Goal: Answer question/provide support

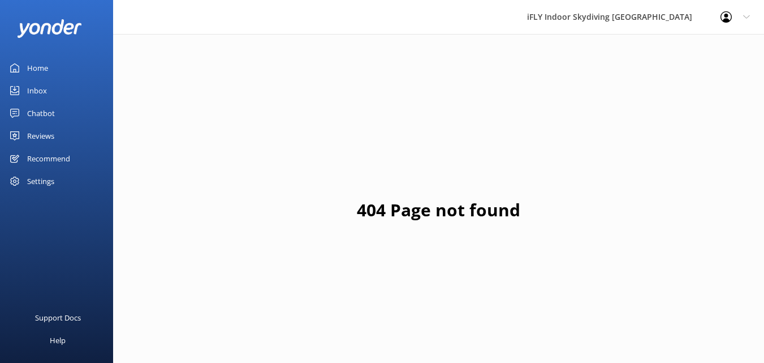
click at [38, 89] on div "Inbox" at bounding box center [37, 90] width 20 height 23
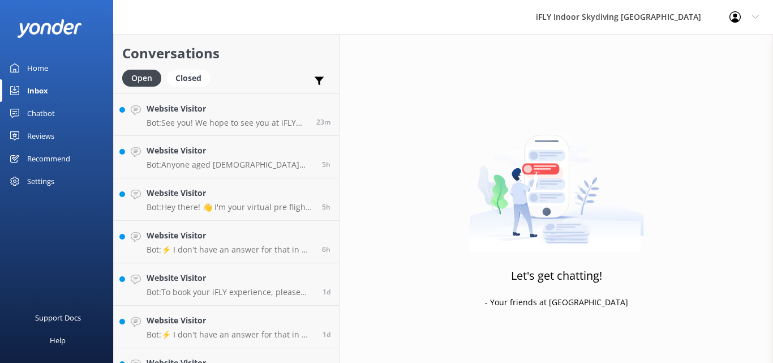
click at [36, 132] on div "Reviews" at bounding box center [40, 135] width 27 height 23
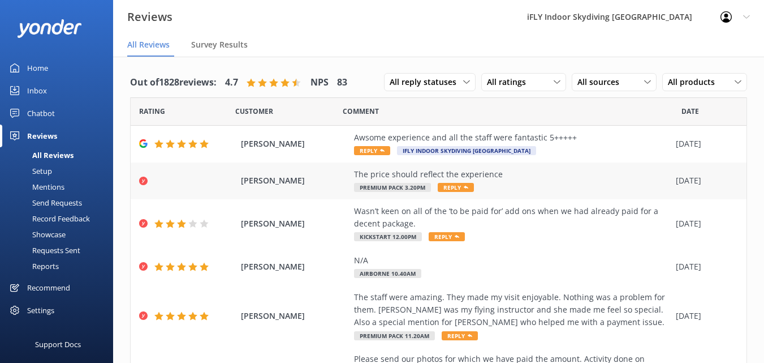
click at [543, 180] on div "The price should reflect the experience" at bounding box center [512, 174] width 316 height 12
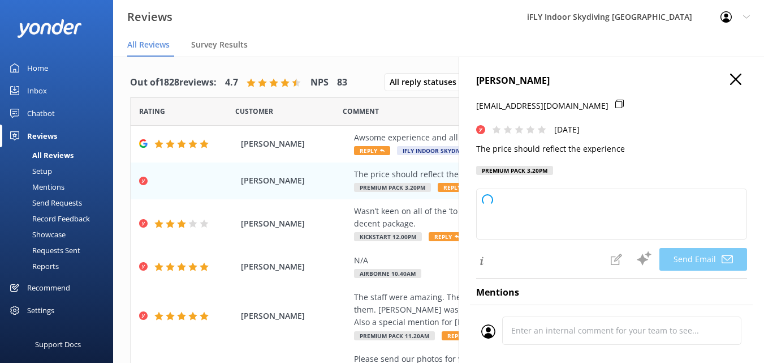
type textarea "Hi [PERSON_NAME], Thank you for your feedback. We're sorry to hear that your ex…"
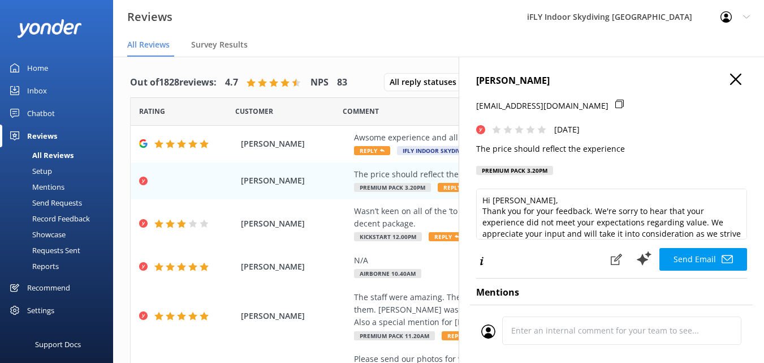
click at [730, 77] on icon "button" at bounding box center [735, 79] width 11 height 11
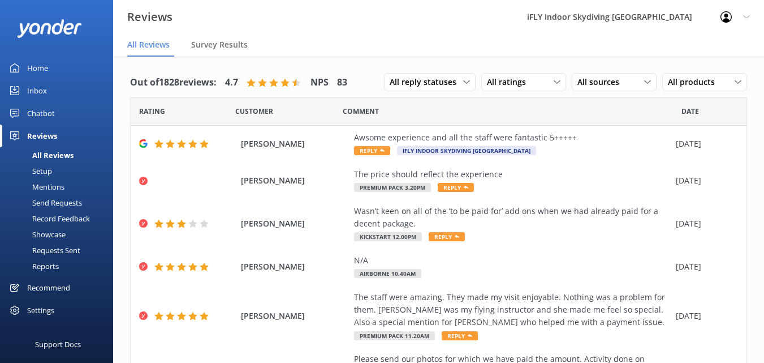
click at [26, 83] on link "Inbox" at bounding box center [56, 90] width 113 height 23
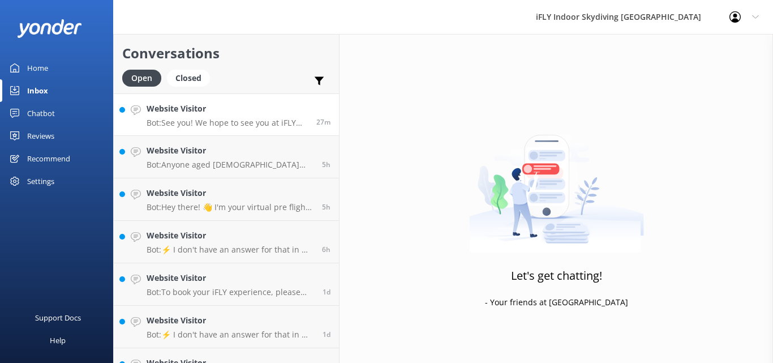
click at [227, 115] on div "Website Visitor Bot: See you! We hope to see you at iFLY [GEOGRAPHIC_DATA] soon!" at bounding box center [227, 114] width 161 height 24
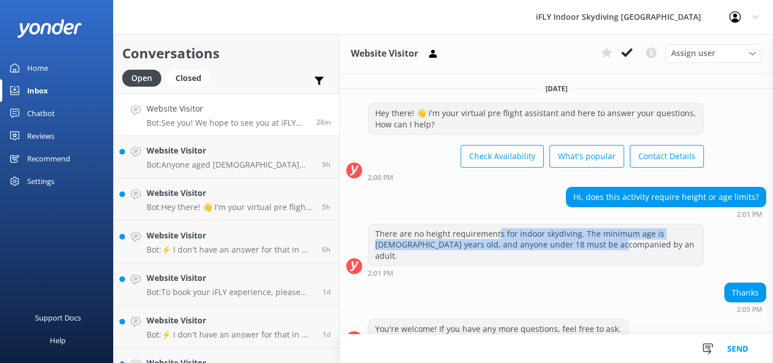
drag, startPoint x: 502, startPoint y: 234, endPoint x: 611, endPoint y: 247, distance: 109.9
click at [611, 247] on div "There are no height requirements for indoor skydiving. The minimum age is [DEMO…" at bounding box center [535, 244] width 335 height 41
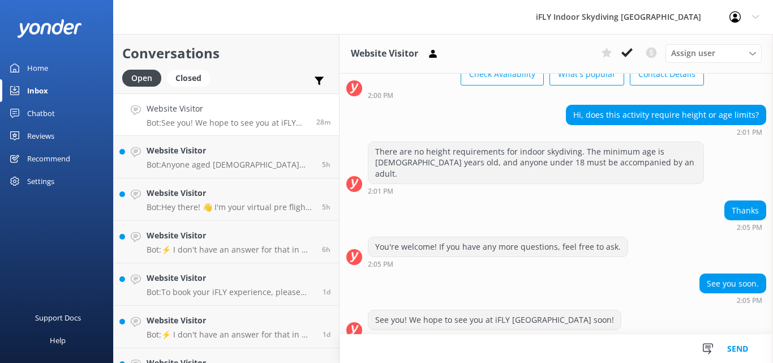
scroll to position [83, 0]
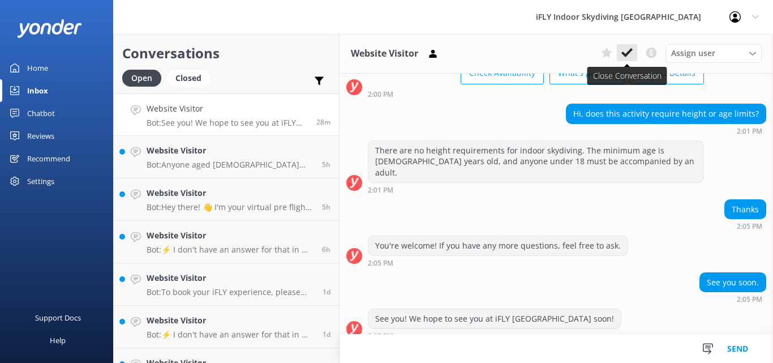
click at [631, 51] on use at bounding box center [626, 52] width 11 height 9
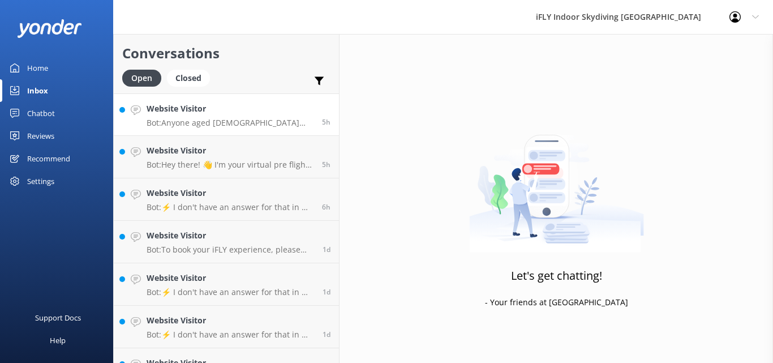
click at [189, 114] on h4 "Website Visitor" at bounding box center [230, 108] width 167 height 12
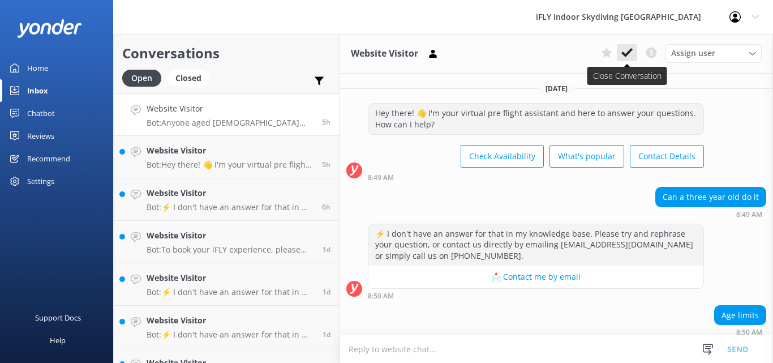
click at [624, 52] on icon at bounding box center [626, 52] width 11 height 11
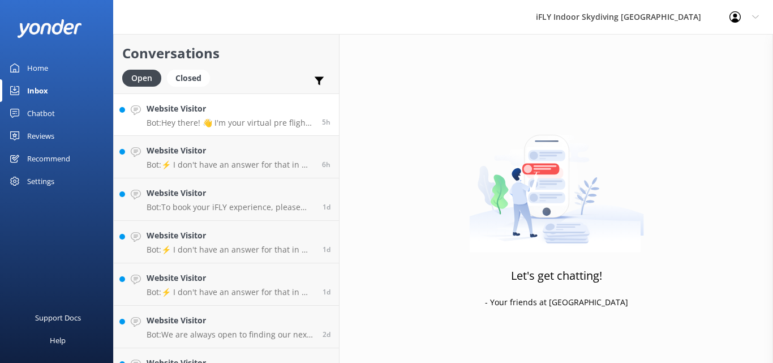
click at [229, 121] on p "Bot: Hey there! 👋 I'm your virtual pre flight assistant and here to answer your…" at bounding box center [230, 123] width 167 height 10
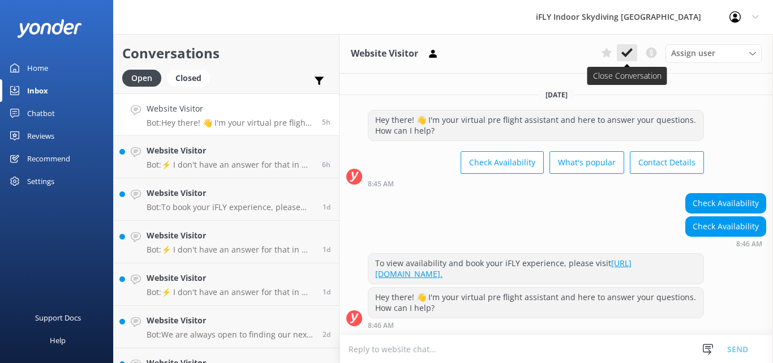
click at [630, 50] on use at bounding box center [626, 52] width 11 height 9
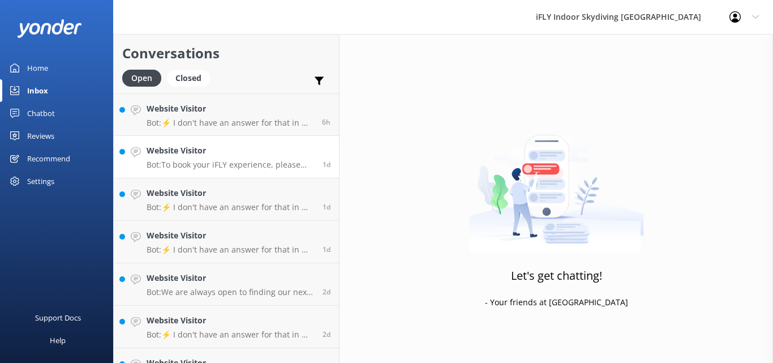
click at [193, 148] on h4 "Website Visitor" at bounding box center [230, 150] width 167 height 12
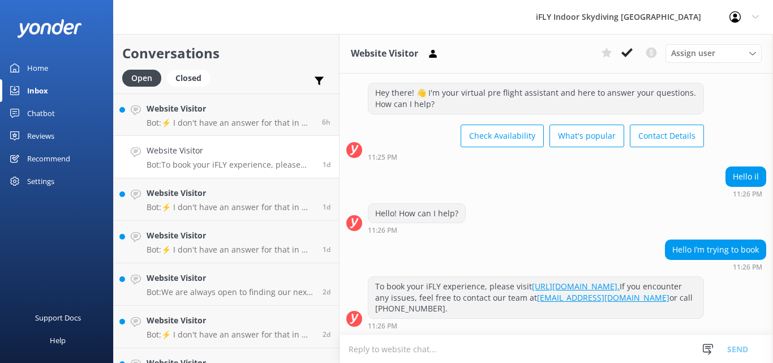
scroll to position [32, 0]
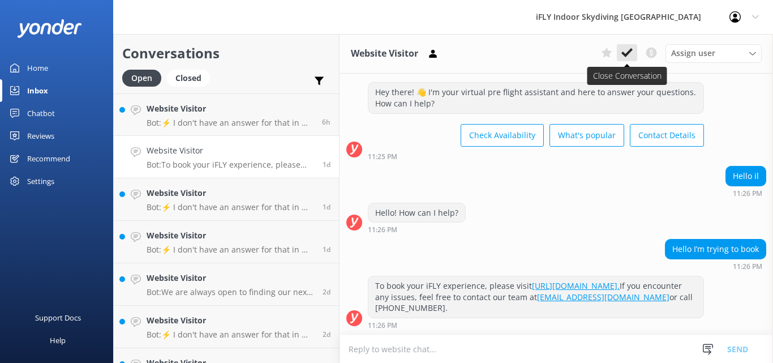
click at [625, 46] on button at bounding box center [627, 52] width 20 height 17
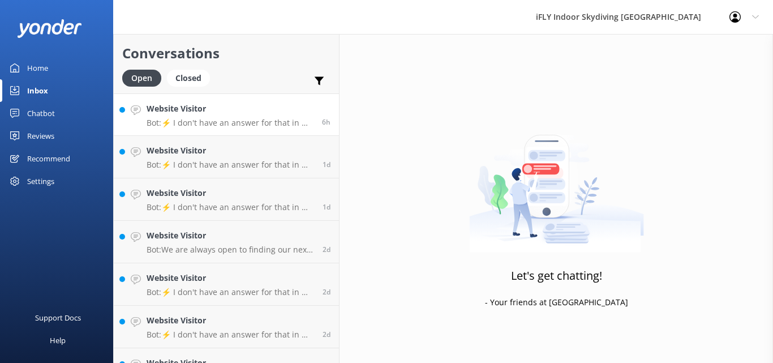
click at [243, 118] on p "Bot: ⚡ I don't have an answer for that in my knowledge base. Please try and rep…" at bounding box center [230, 123] width 167 height 10
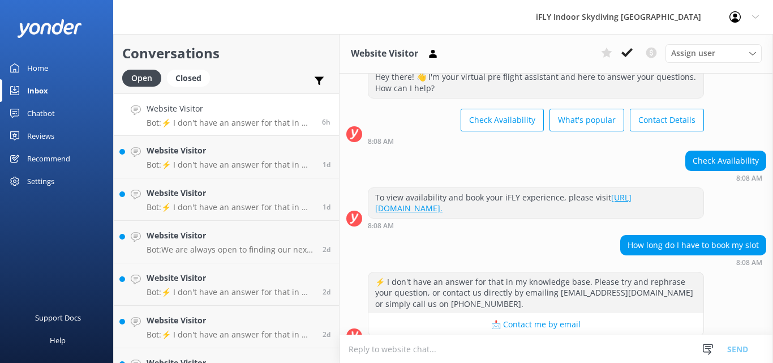
scroll to position [54, 0]
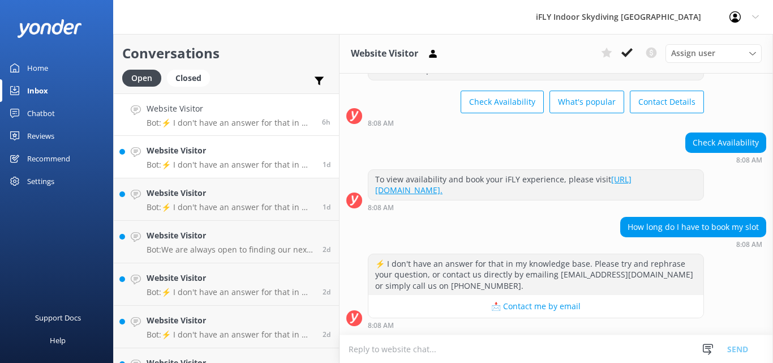
click at [199, 163] on p "Bot: ⚡ I don't have an answer for that in my knowledge base. Please try and rep…" at bounding box center [230, 165] width 167 height 10
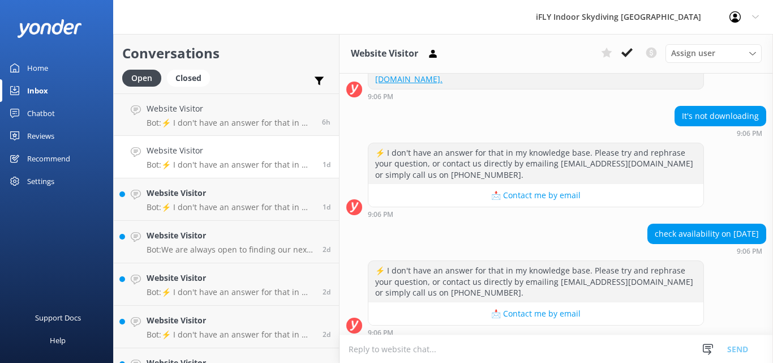
scroll to position [173, 0]
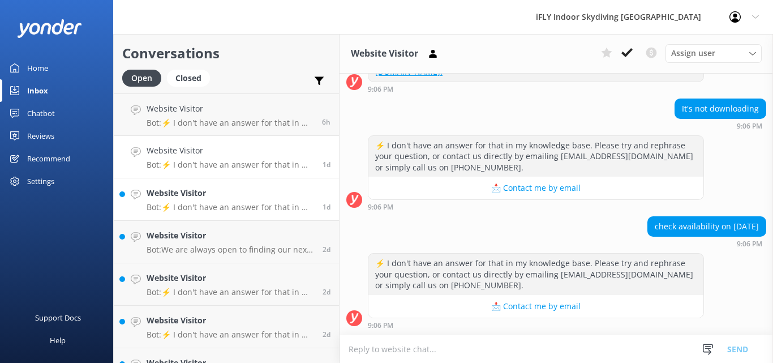
click at [230, 202] on p "Bot: ⚡ I don't have an answer for that in my knowledge base. Please try and rep…" at bounding box center [230, 207] width 167 height 10
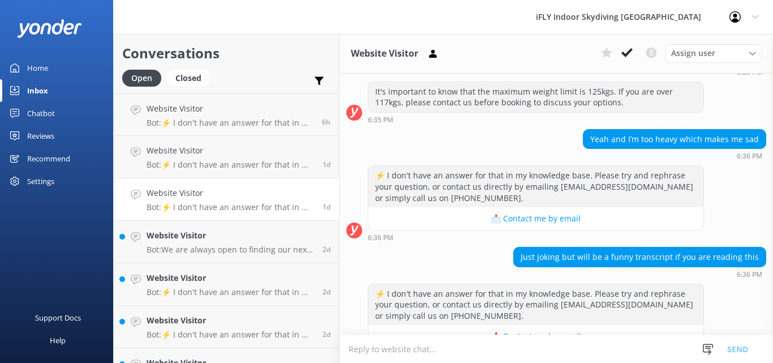
scroll to position [256, 0]
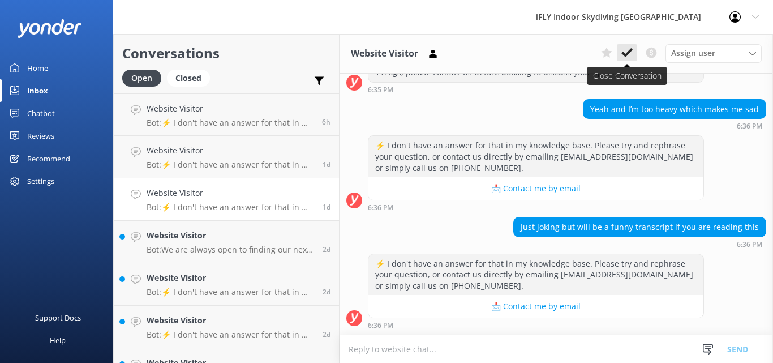
click at [634, 59] on button at bounding box center [627, 52] width 20 height 17
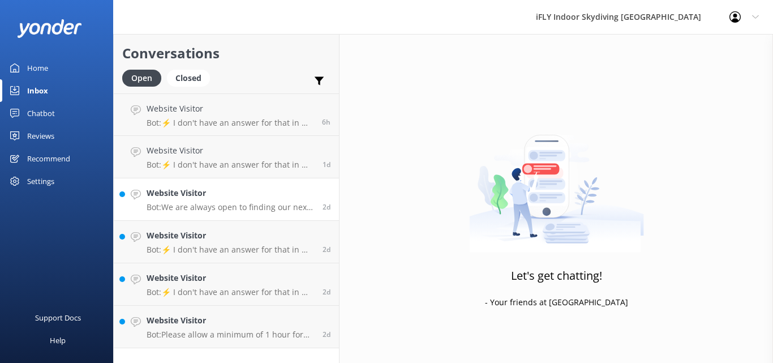
click at [205, 212] on p "Bot: We are always open to finding our next superstar! Email your CV and cover …" at bounding box center [230, 207] width 167 height 10
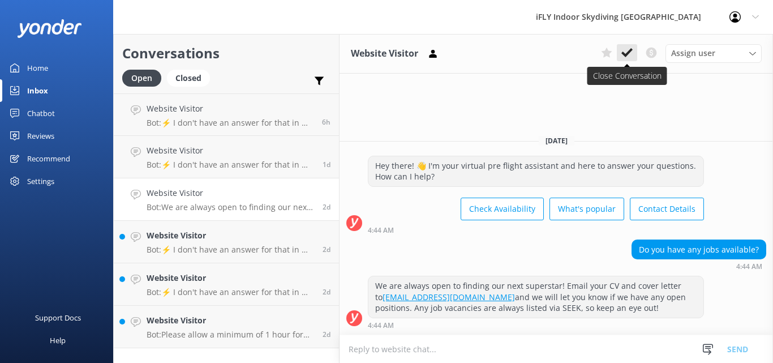
click at [631, 54] on icon at bounding box center [626, 52] width 11 height 11
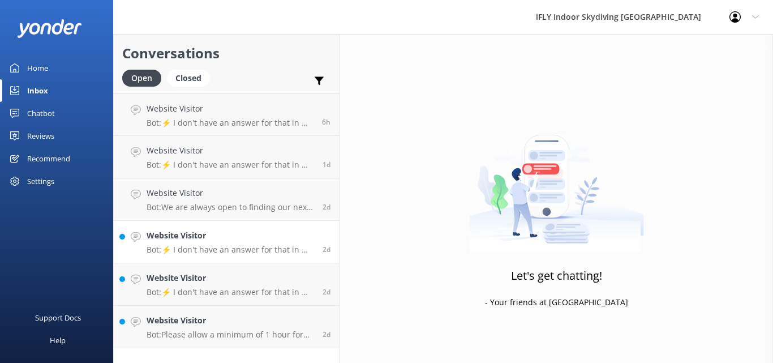
click at [245, 241] on h4 "Website Visitor" at bounding box center [230, 235] width 167 height 12
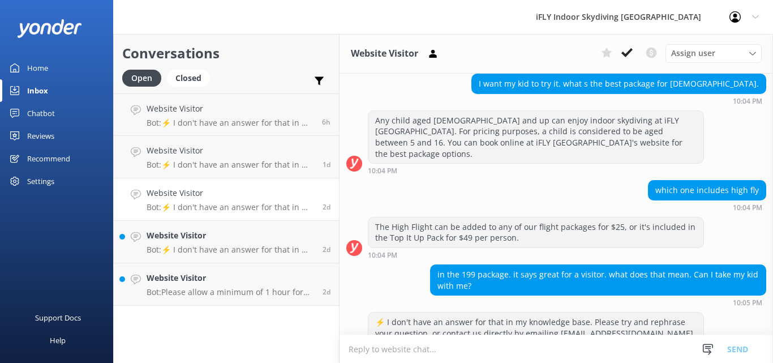
scroll to position [161, 0]
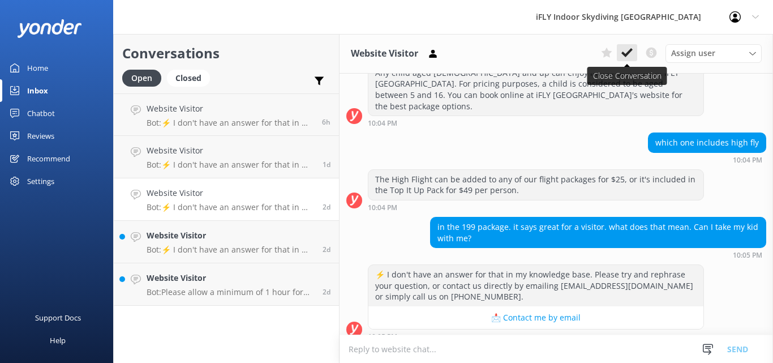
click at [624, 49] on icon at bounding box center [626, 52] width 11 height 11
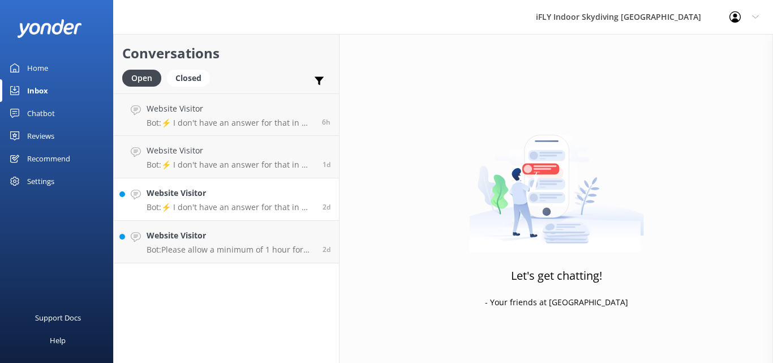
click at [234, 201] on div "Website Visitor Bot: ⚡ I don't have an answer for that in my knowledge base. Pl…" at bounding box center [230, 199] width 167 height 25
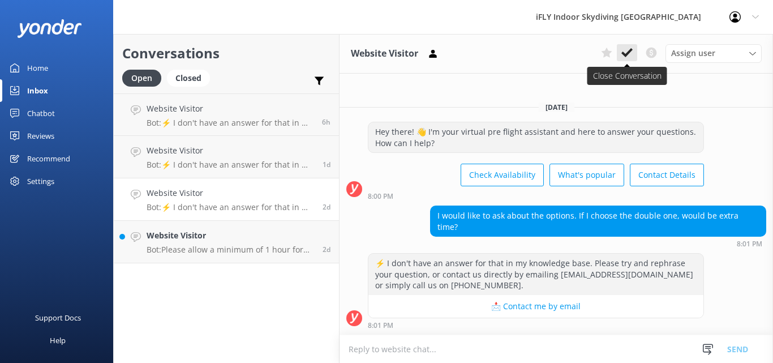
click at [626, 45] on button at bounding box center [627, 52] width 20 height 17
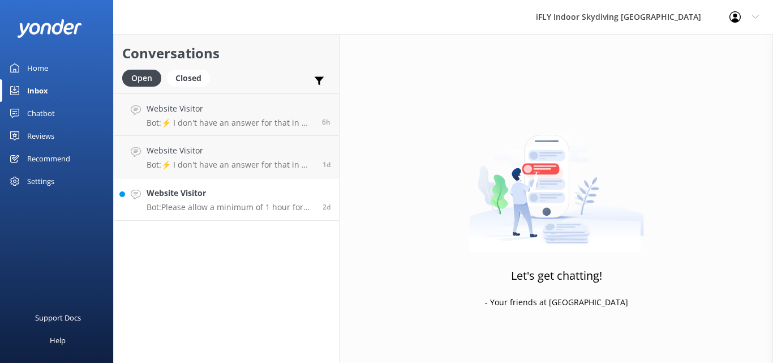
click at [196, 201] on div "Website Visitor Bot: Please allow a minimum of 1 hour for your iFLY experience,…" at bounding box center [230, 199] width 167 height 25
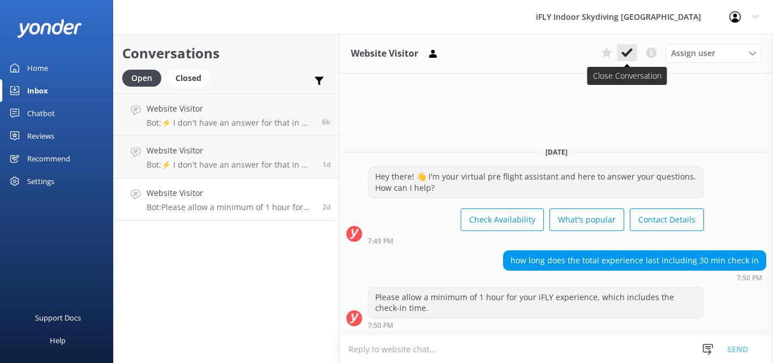
click at [627, 51] on icon at bounding box center [626, 52] width 11 height 11
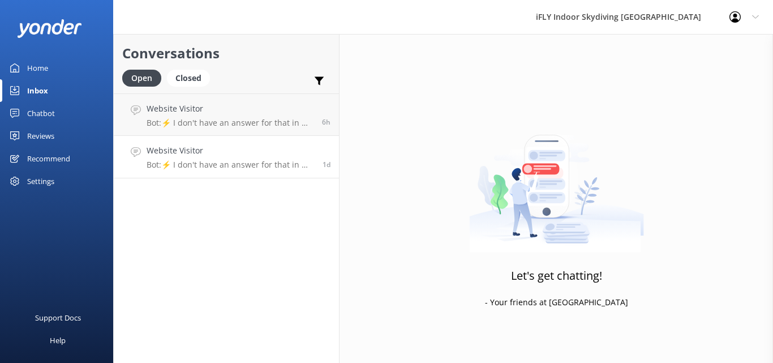
click at [242, 156] on h4 "Website Visitor" at bounding box center [230, 150] width 167 height 12
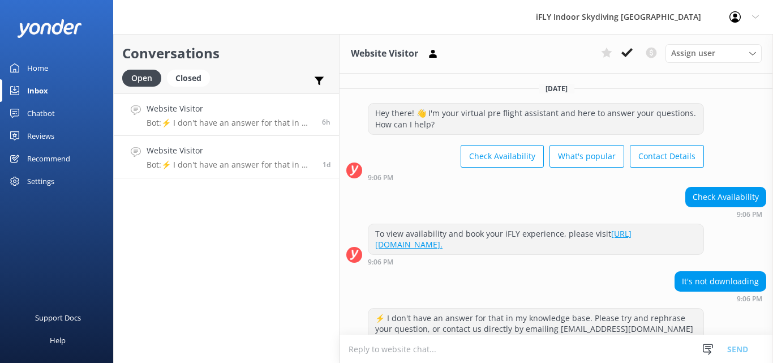
click at [250, 123] on p "Bot: ⚡ I don't have an answer for that in my knowledge base. Please try and rep…" at bounding box center [230, 123] width 167 height 10
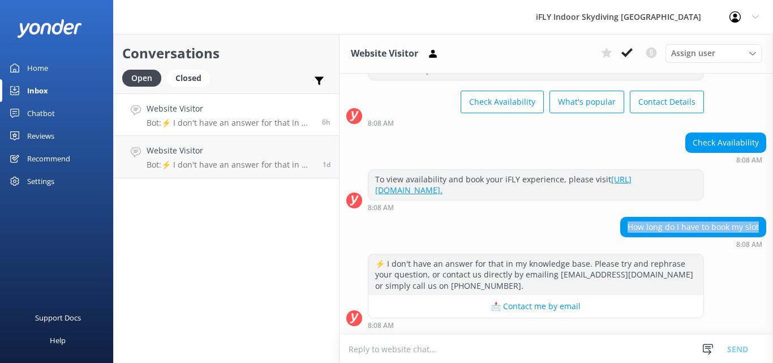
drag, startPoint x: 621, startPoint y: 222, endPoint x: 754, endPoint y: 228, distance: 133.6
click at [754, 228] on div "How long do I have to book my slot" at bounding box center [693, 226] width 145 height 19
click at [584, 229] on div "How long do I have to book my slot 8:08 AM" at bounding box center [555, 232] width 433 height 31
click at [462, 353] on textarea at bounding box center [555, 349] width 433 height 28
drag, startPoint x: 38, startPoint y: 154, endPoint x: 35, endPoint y: 115, distance: 39.2
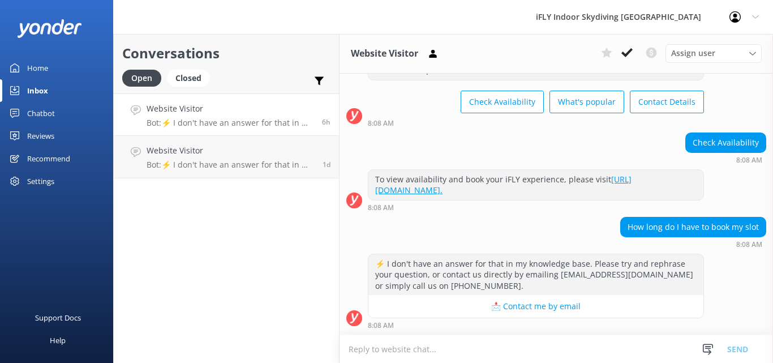
click at [486, 341] on textarea at bounding box center [555, 349] width 433 height 28
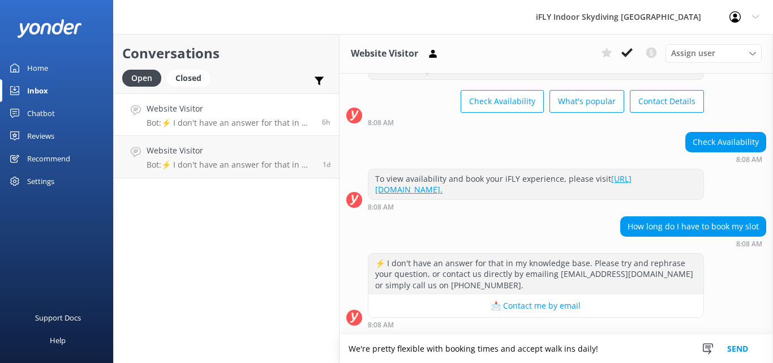
click at [561, 345] on textarea "We're pretty flexible with booking times and accept walk ins daily!" at bounding box center [555, 348] width 433 height 28
click at [289, 290] on div "Conversations Open Closed Important Converted Assigned to me Unassigned Website…" at bounding box center [226, 198] width 226 height 329
click at [627, 345] on textarea "We're pretty flexible with booking times and accept walk-ins daily!" at bounding box center [555, 348] width 433 height 28
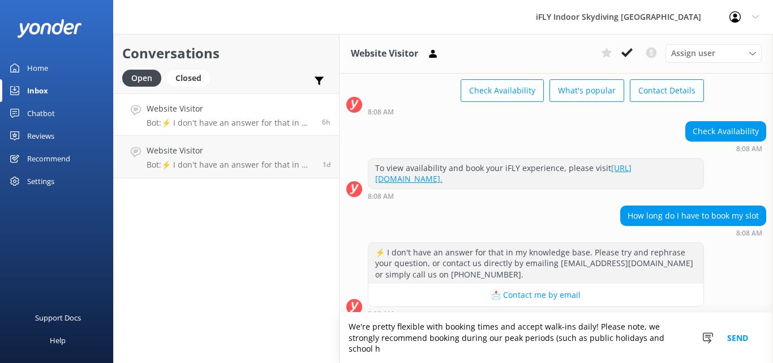
scroll to position [77, 0]
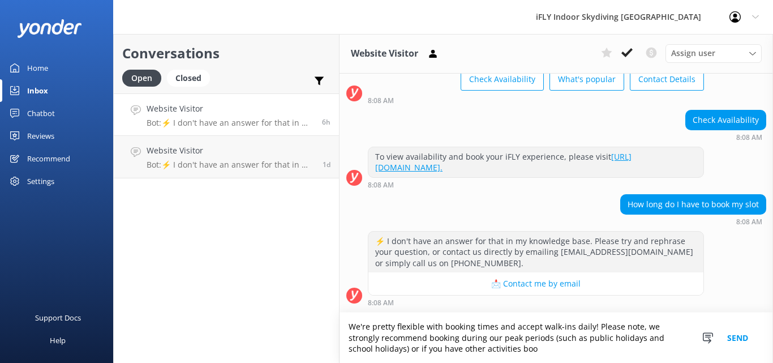
click at [464, 343] on textarea "We're pretty flexible with booking times and accept walk-ins daily! Please note…" at bounding box center [555, 337] width 433 height 50
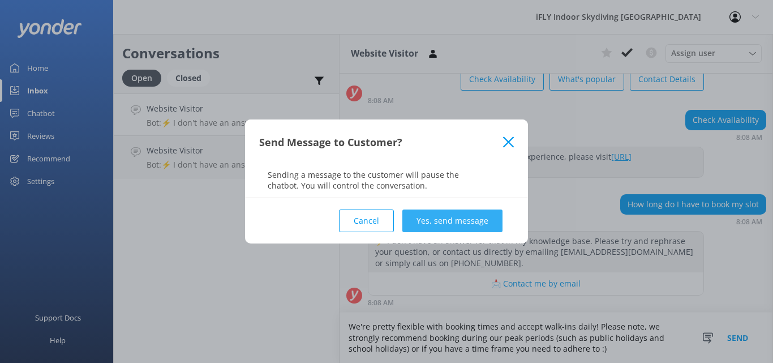
type textarea "We're pretty flexible with booking times and accept walk-ins daily! Please note…"
click at [450, 217] on button "Yes, send message" at bounding box center [452, 220] width 100 height 23
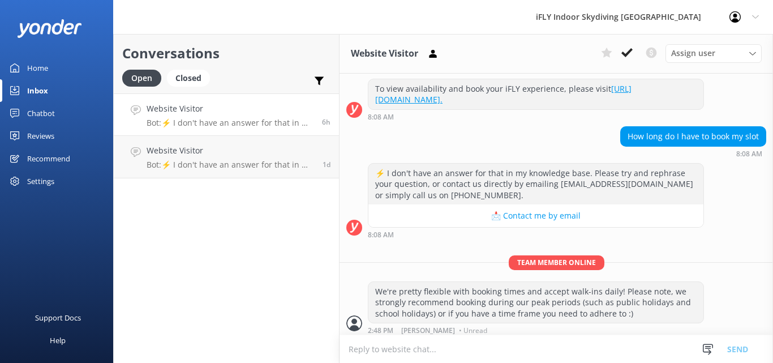
scroll to position [150, 0]
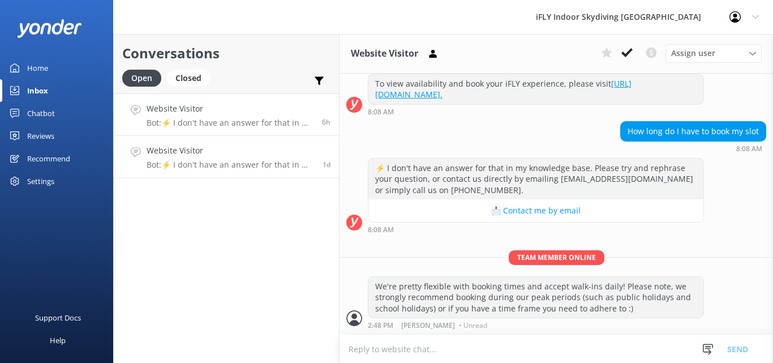
click at [190, 154] on h4 "Website Visitor" at bounding box center [230, 150] width 167 height 12
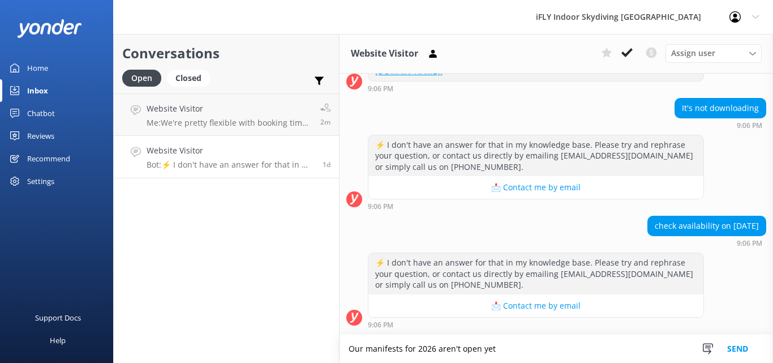
scroll to position [3, 0]
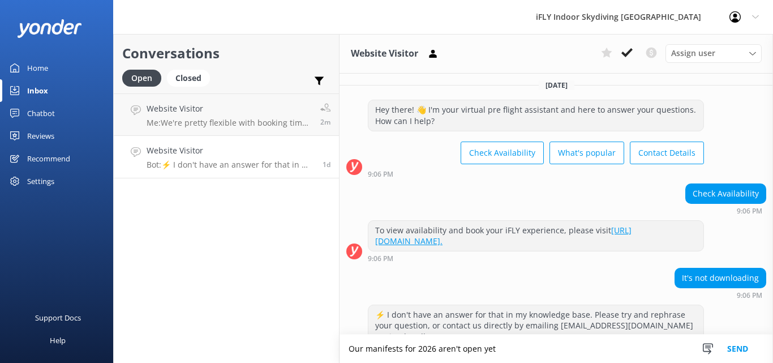
click at [499, 237] on link "[URL][DOMAIN_NAME]." at bounding box center [503, 236] width 256 height 22
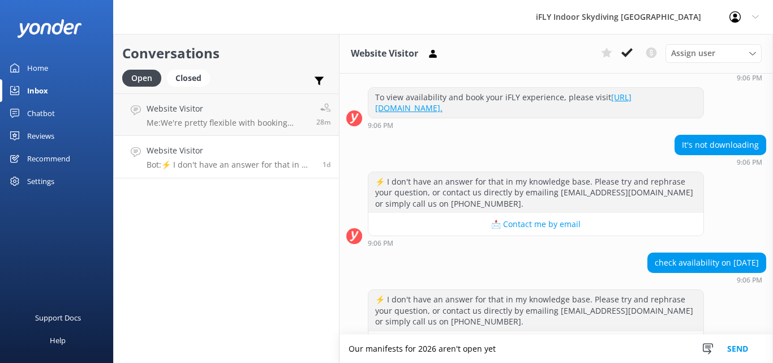
scroll to position [173, 0]
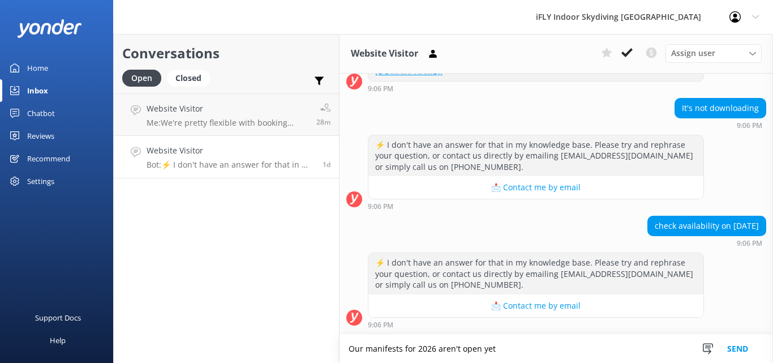
click at [518, 352] on textarea "Our manifests for 2026 aren't open yet" at bounding box center [555, 348] width 433 height 28
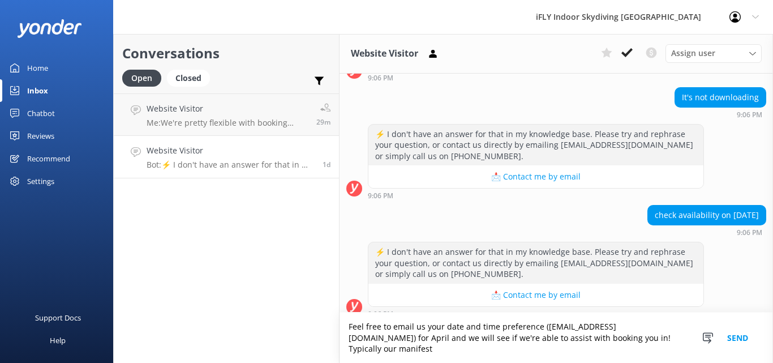
scroll to position [195, 0]
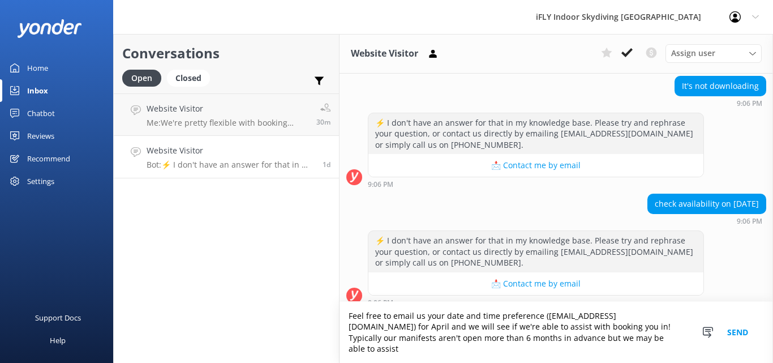
click at [584, 350] on textarea "Feel free to email us your date and time preference ([EMAIL_ADDRESS][DOMAIN_NAM…" at bounding box center [555, 332] width 433 height 61
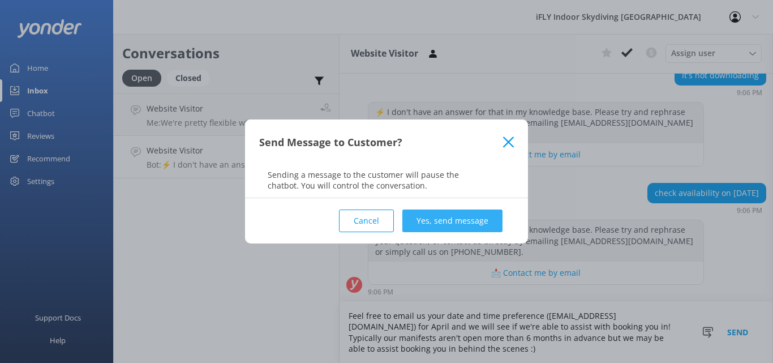
type textarea "Feel free to email us your date and time preference ([EMAIL_ADDRESS][DOMAIN_NAM…"
click at [446, 214] on button "Yes, send message" at bounding box center [452, 220] width 100 height 23
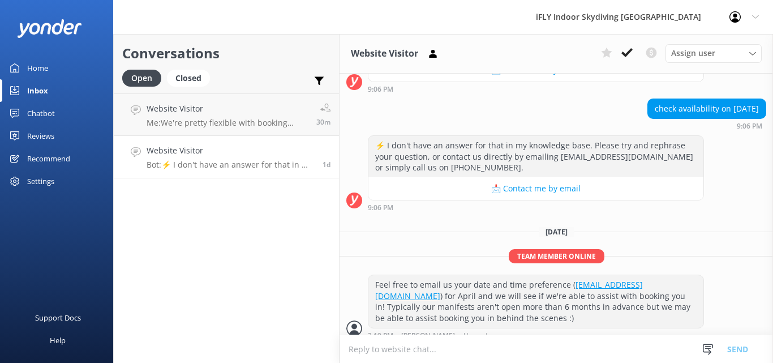
scroll to position [300, 0]
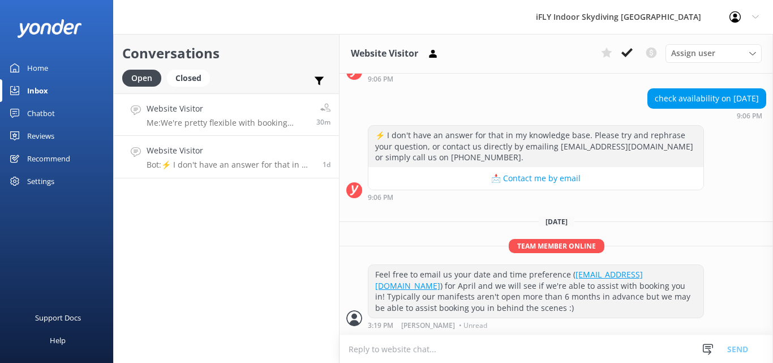
click at [232, 121] on p "Me: We're pretty flexible with booking times and accept walk-ins daily! Please …" at bounding box center [227, 123] width 161 height 10
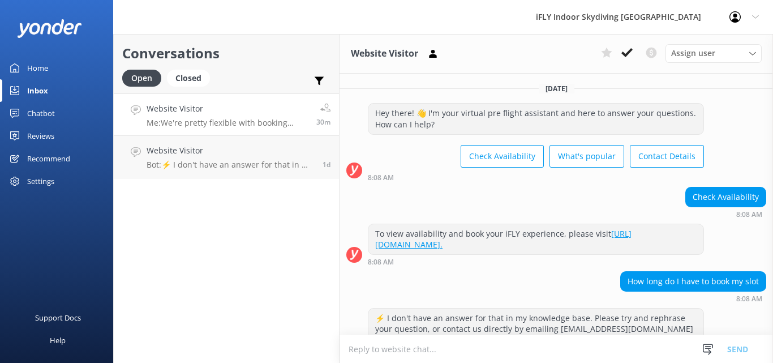
scroll to position [150, 0]
